Goal: Find specific page/section: Find specific page/section

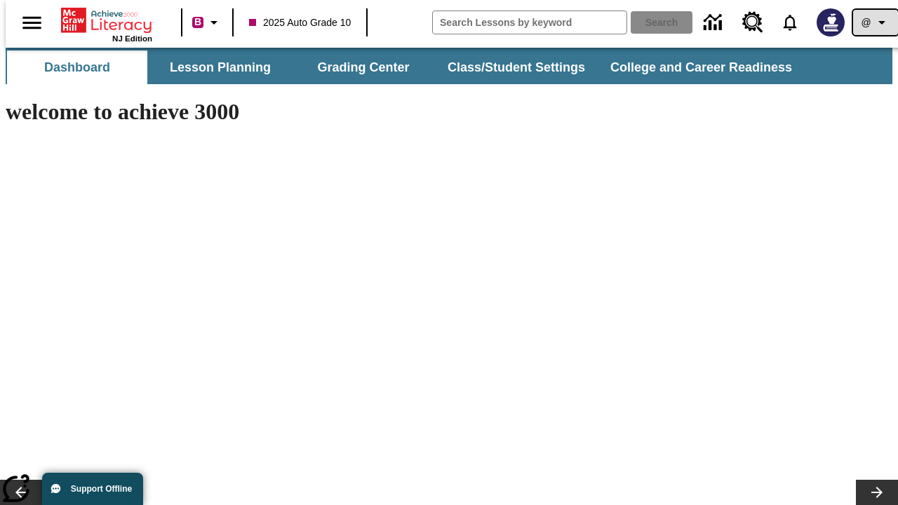
click at [873, 22] on icon "Profile/Settings" at bounding box center [881, 22] width 17 height 17
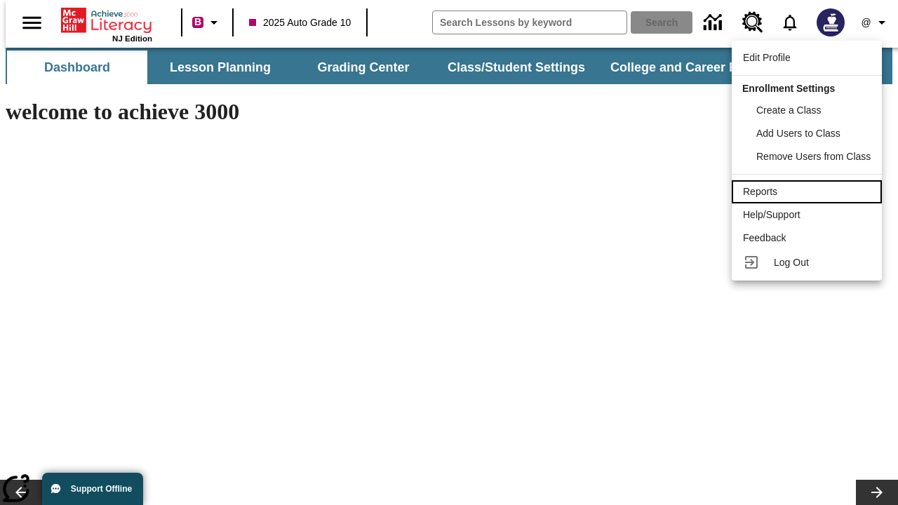
click at [808, 191] on div "Reports" at bounding box center [807, 191] width 128 height 15
